Goal: Check status: Check status

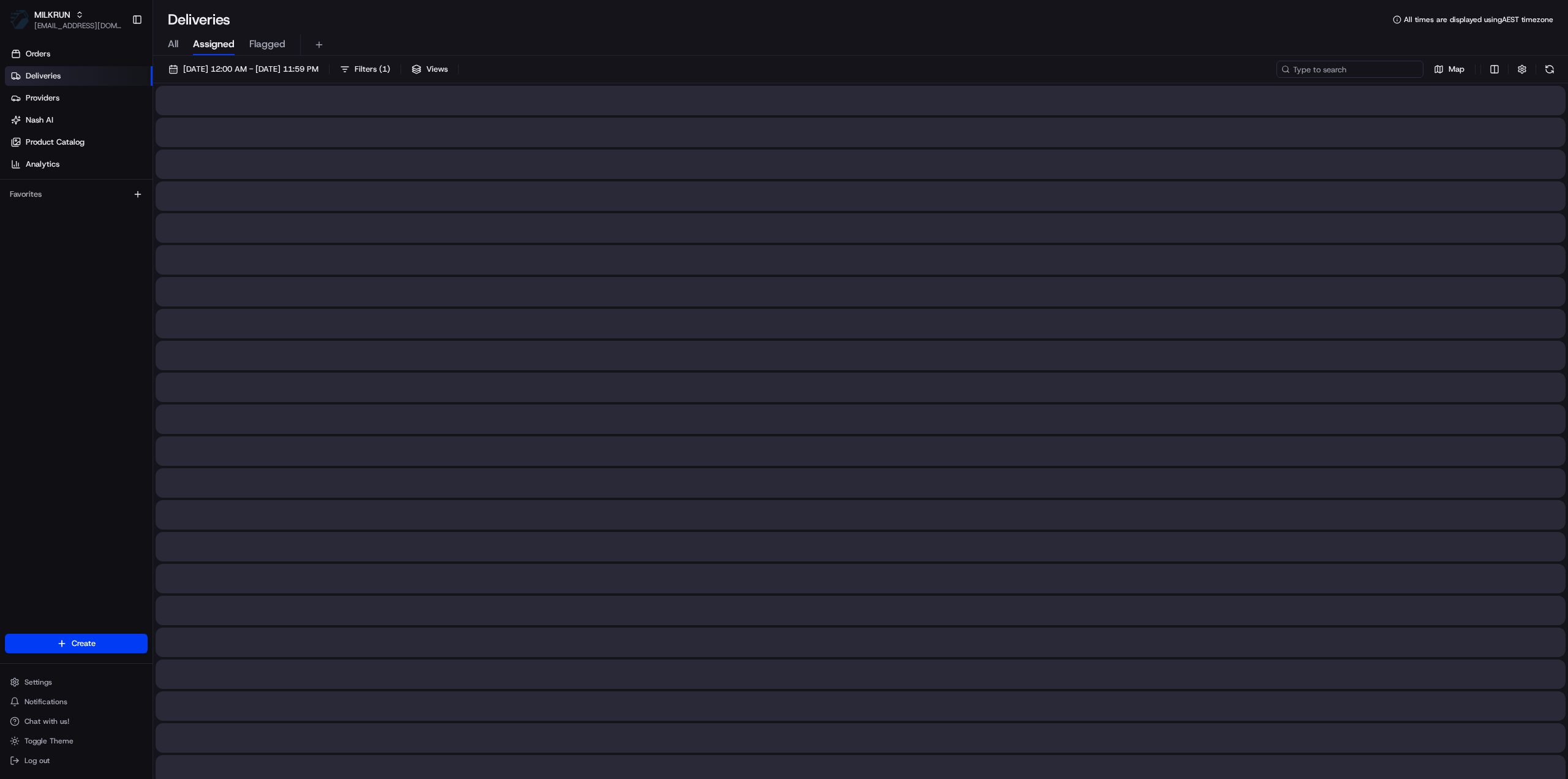
click at [1356, 69] on input at bounding box center [1349, 69] width 147 height 17
paste input "be751750-22c2-4b0d-bad5-bef13c7375cb"
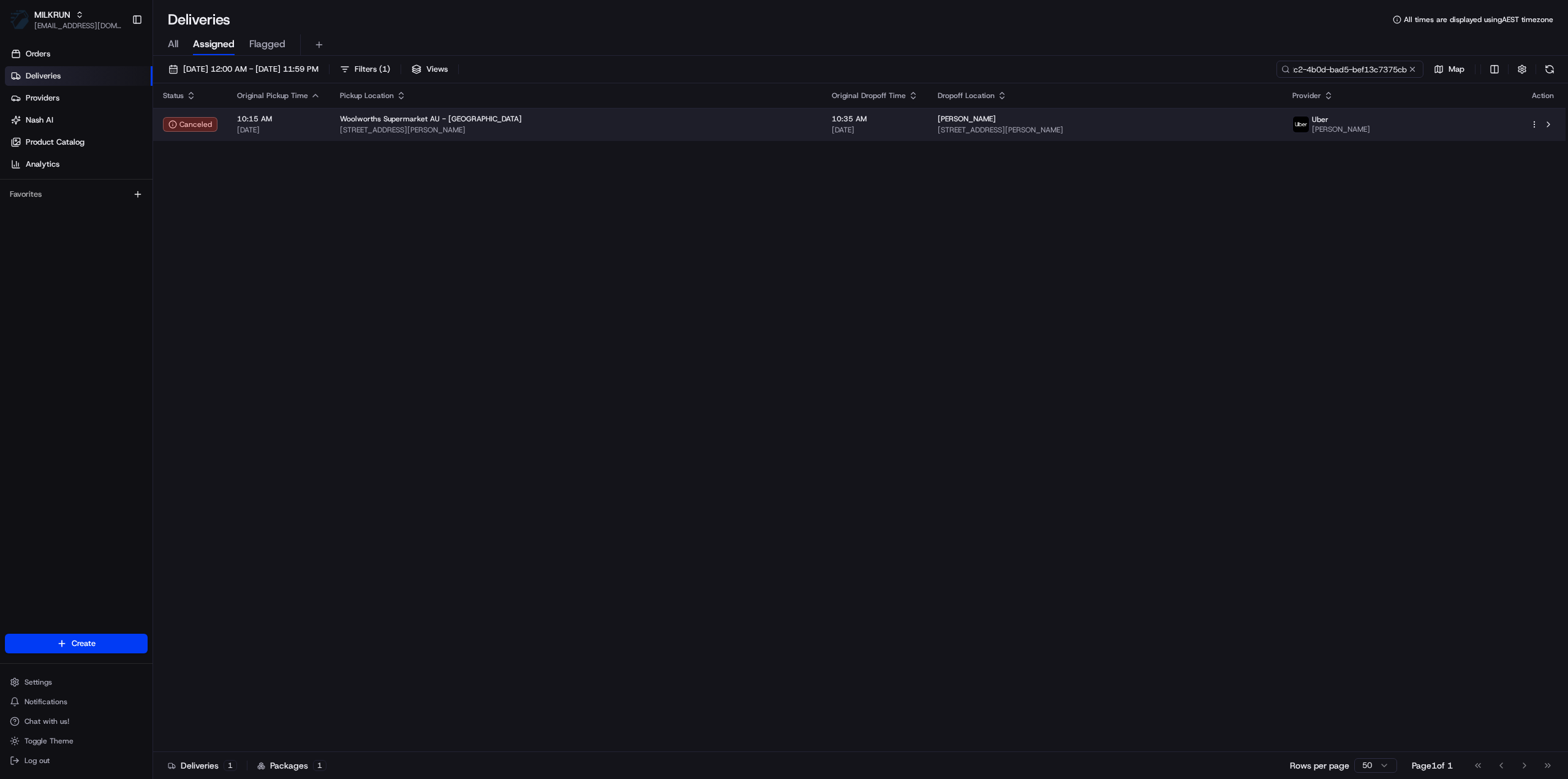
type input "be751750-22c2-4b0d-bad5-bef13c7375cb"
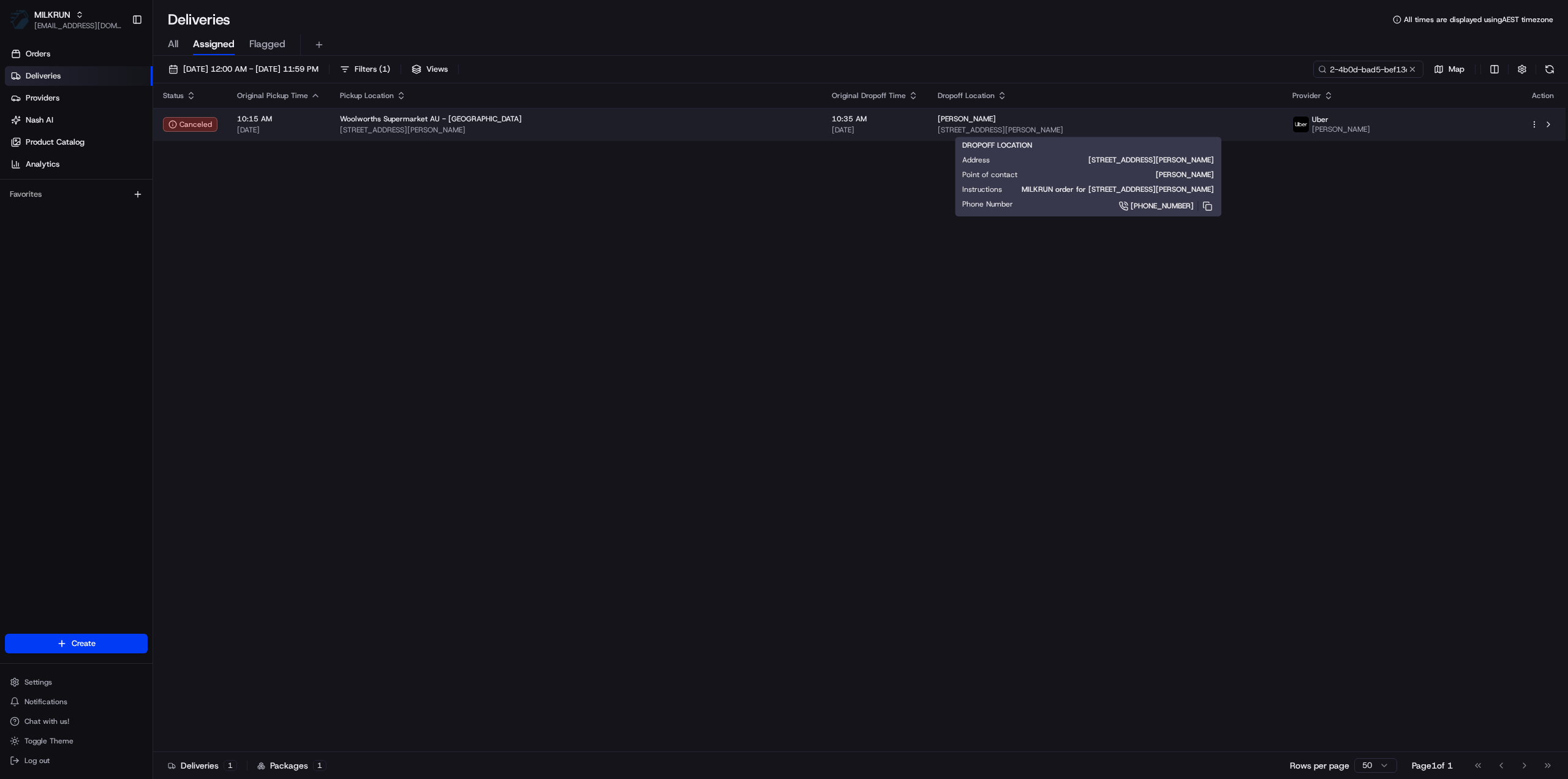
click at [1025, 122] on div "[PERSON_NAME]" at bounding box center [1105, 118] width 335 height 10
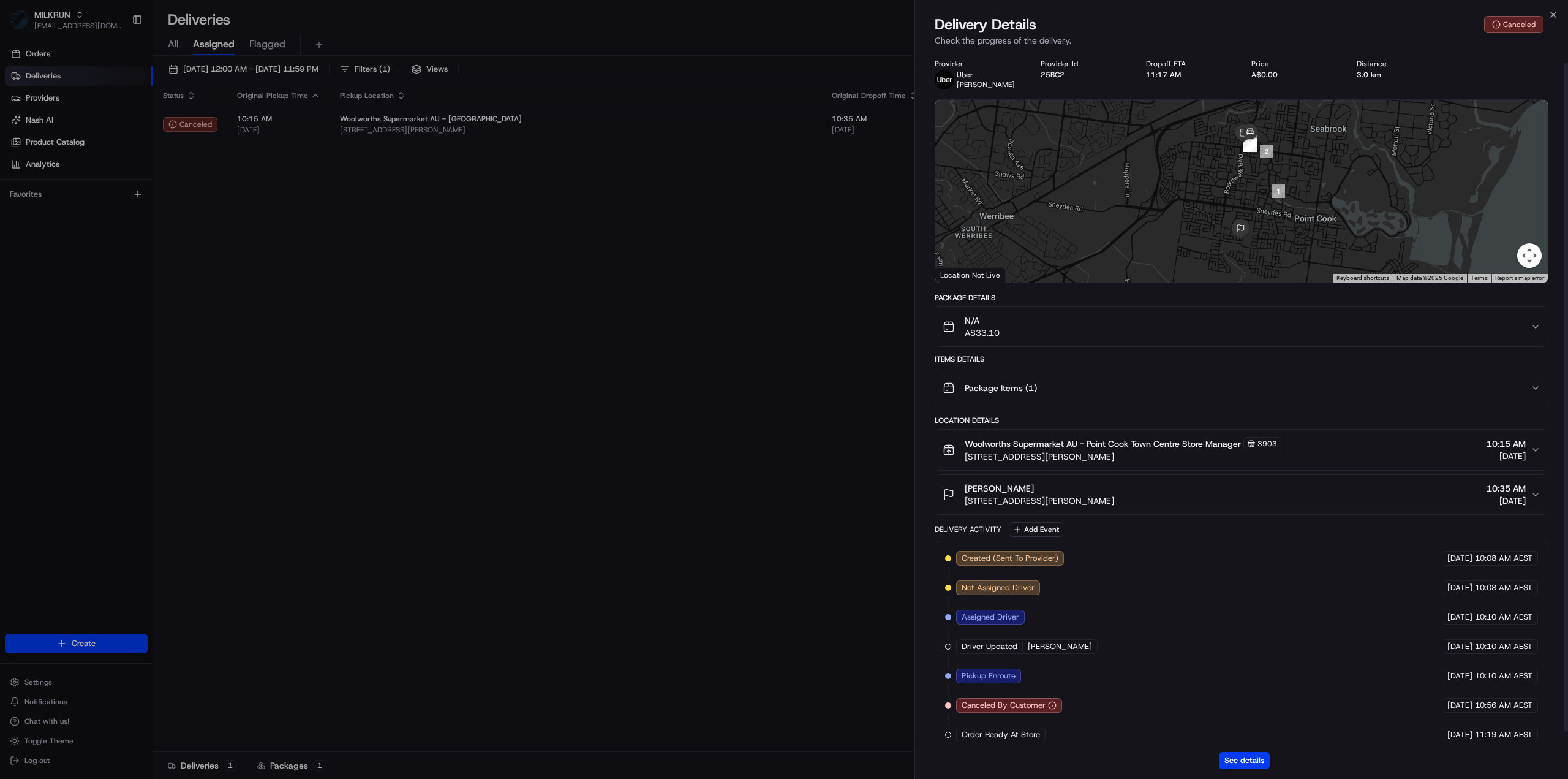
scroll to position [22, 0]
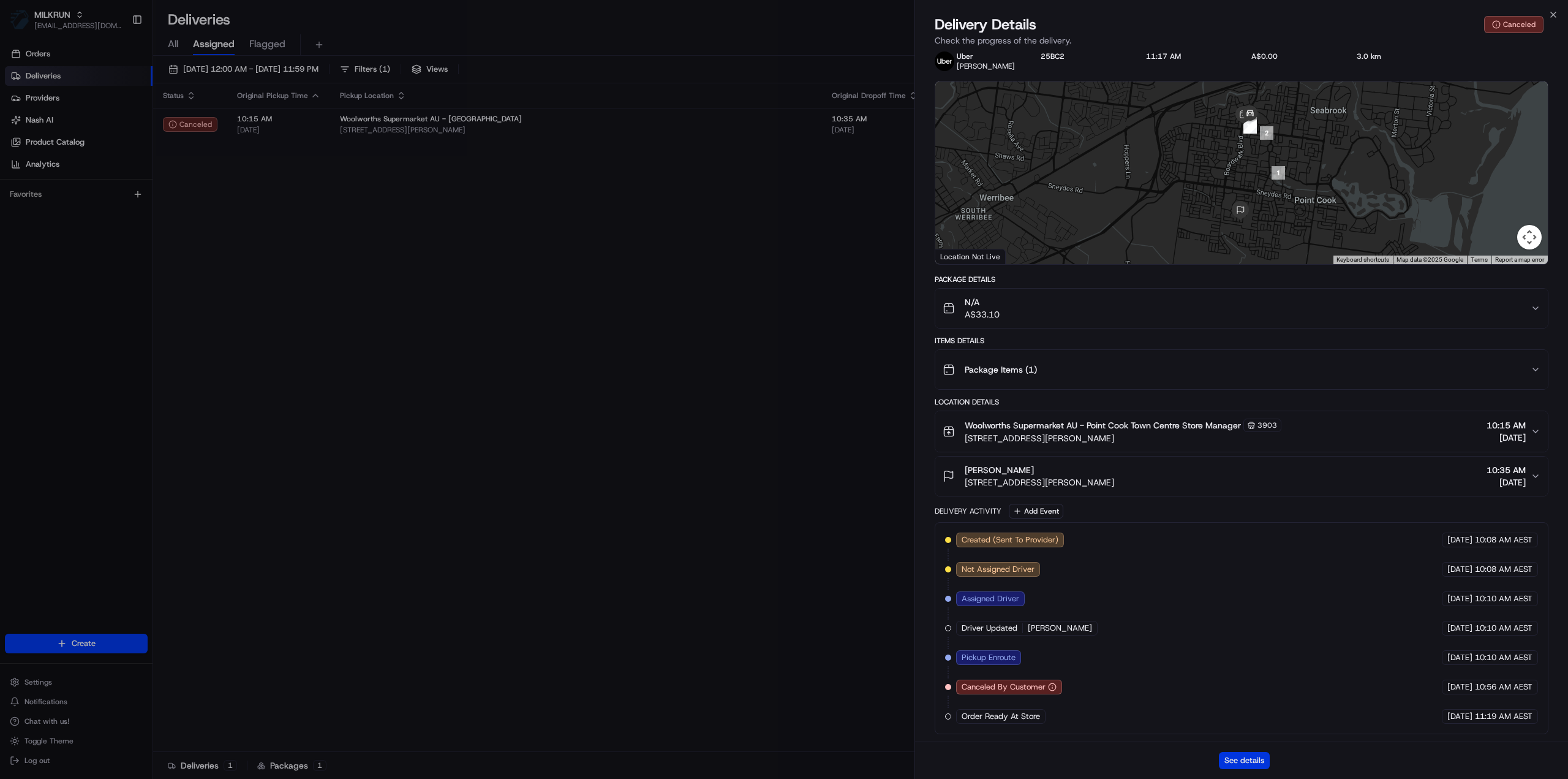
click at [1227, 759] on button "See details" at bounding box center [1245, 760] width 51 height 17
